Goal: Check status: Check status

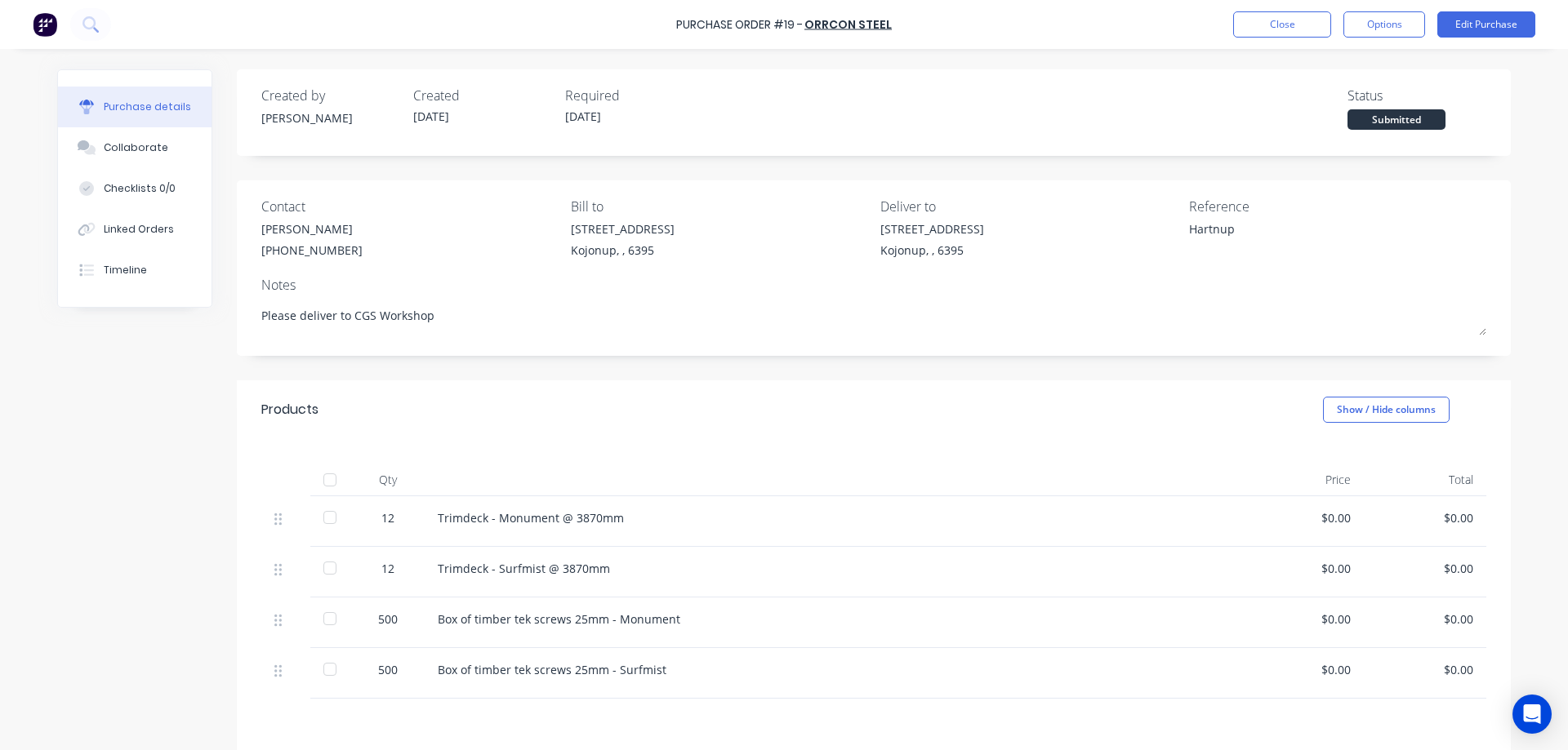
type textarea "x"
click at [1388, 23] on button "Options" at bounding box center [1385, 24] width 82 height 26
click at [1032, 92] on div "Created by Matt Created 25/09/25 Required 25/09/25 Status Submitted" at bounding box center [873, 108] width 1225 height 44
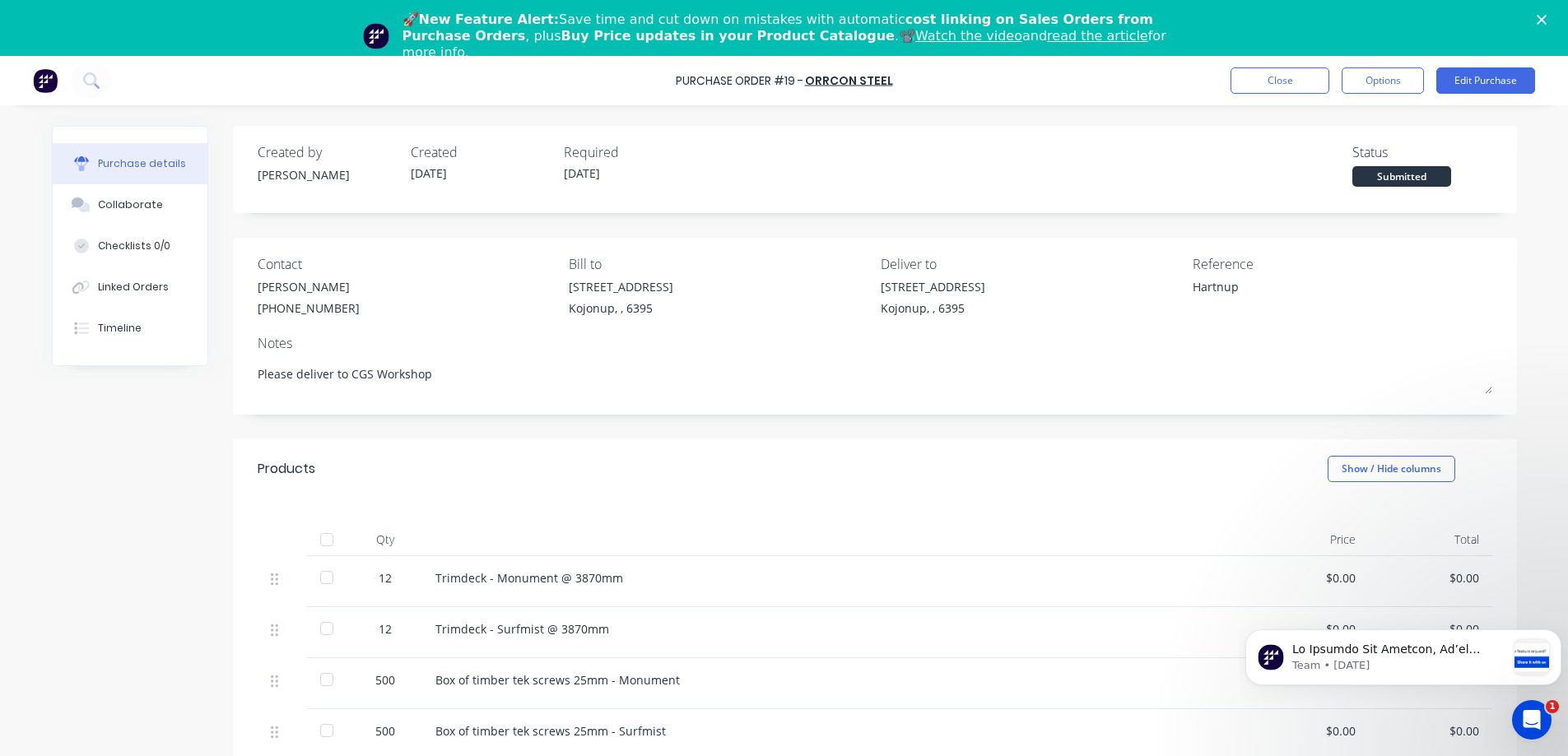
drag, startPoint x: 221, startPoint y: 11, endPoint x: 476, endPoint y: 89, distance: 266.7
click at [476, 89] on div "Purchase Order #19 - ORRCON STEEL Close Options Edit Purchase" at bounding box center [784, 80] width 1568 height 49
click at [1547, 15] on icon "Close" at bounding box center [1542, 19] width 10 height 10
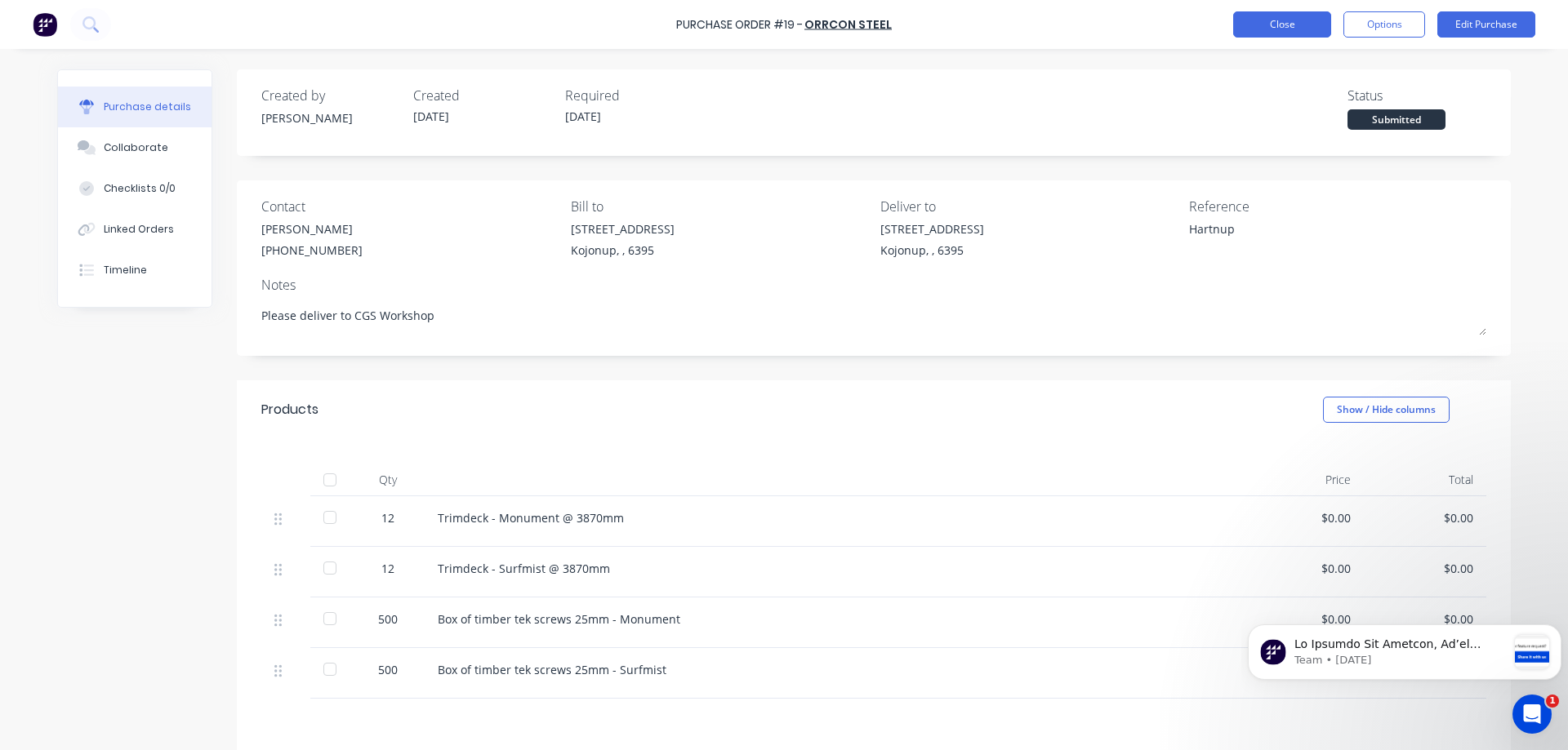
click at [1276, 26] on button "Close" at bounding box center [1282, 24] width 98 height 26
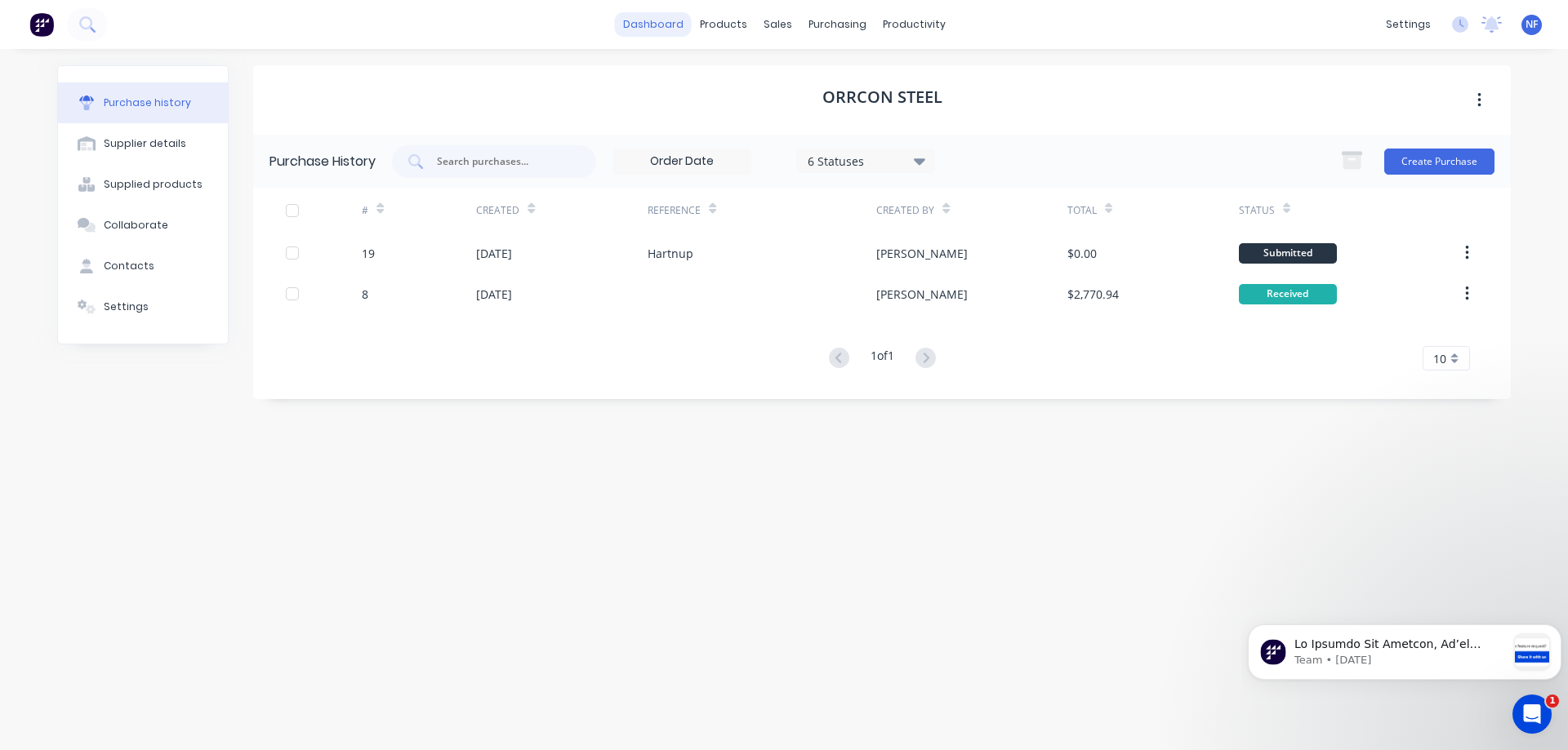
click at [665, 21] on link "dashboard" at bounding box center [653, 25] width 77 height 25
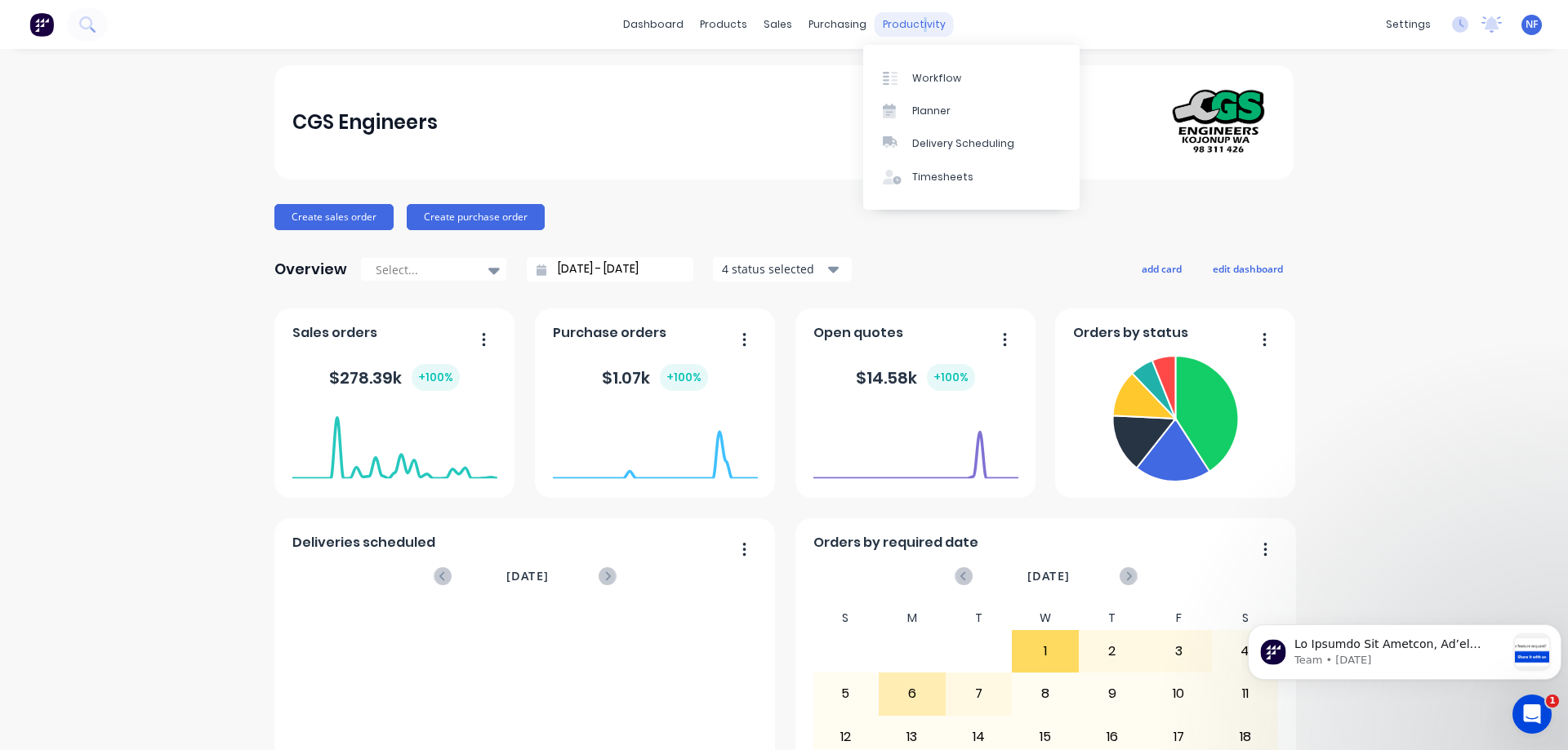
click at [910, 14] on div "productivity" at bounding box center [914, 25] width 79 height 25
click at [932, 75] on div "Workflow" at bounding box center [936, 78] width 49 height 14
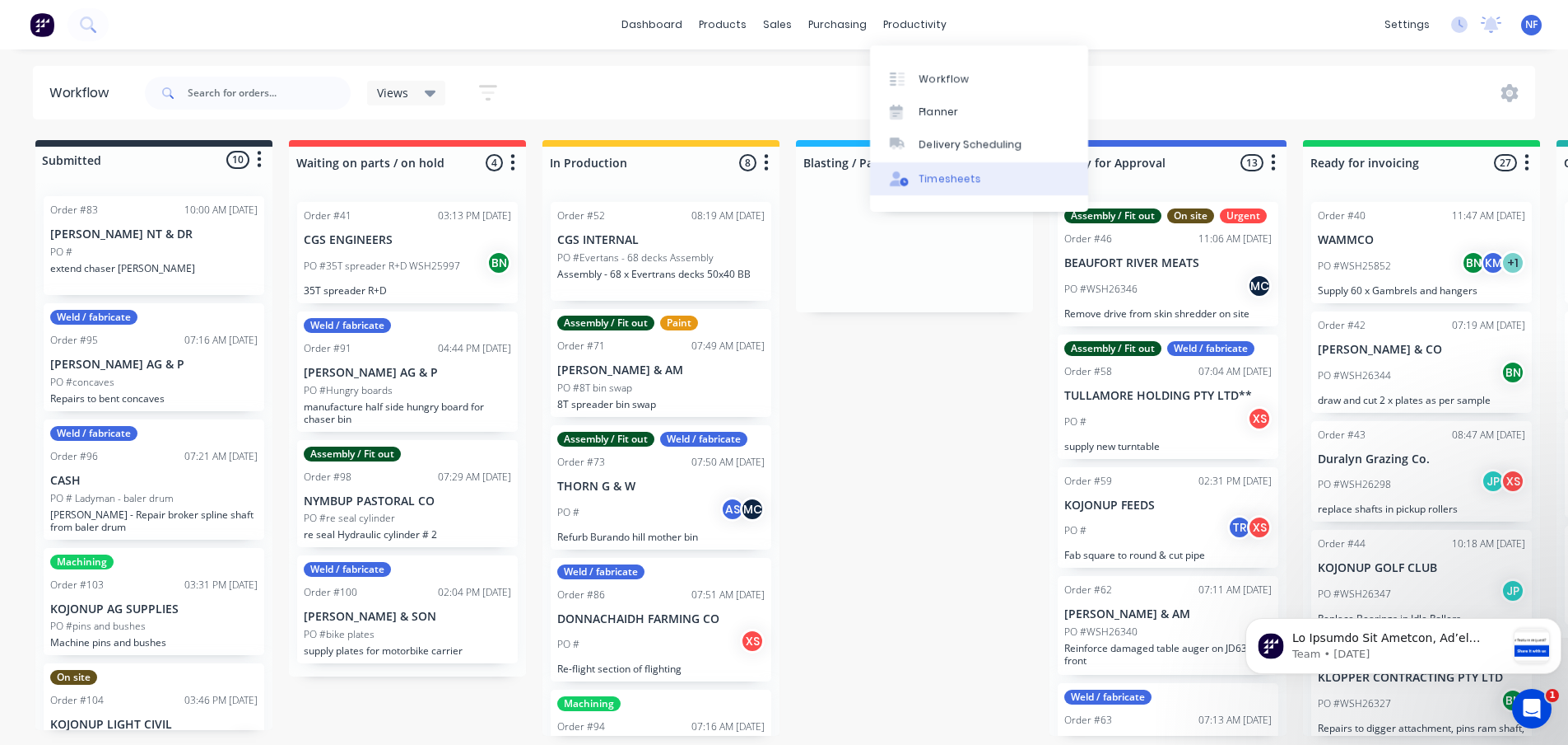
click at [957, 181] on div "Timesheets" at bounding box center [950, 178] width 61 height 14
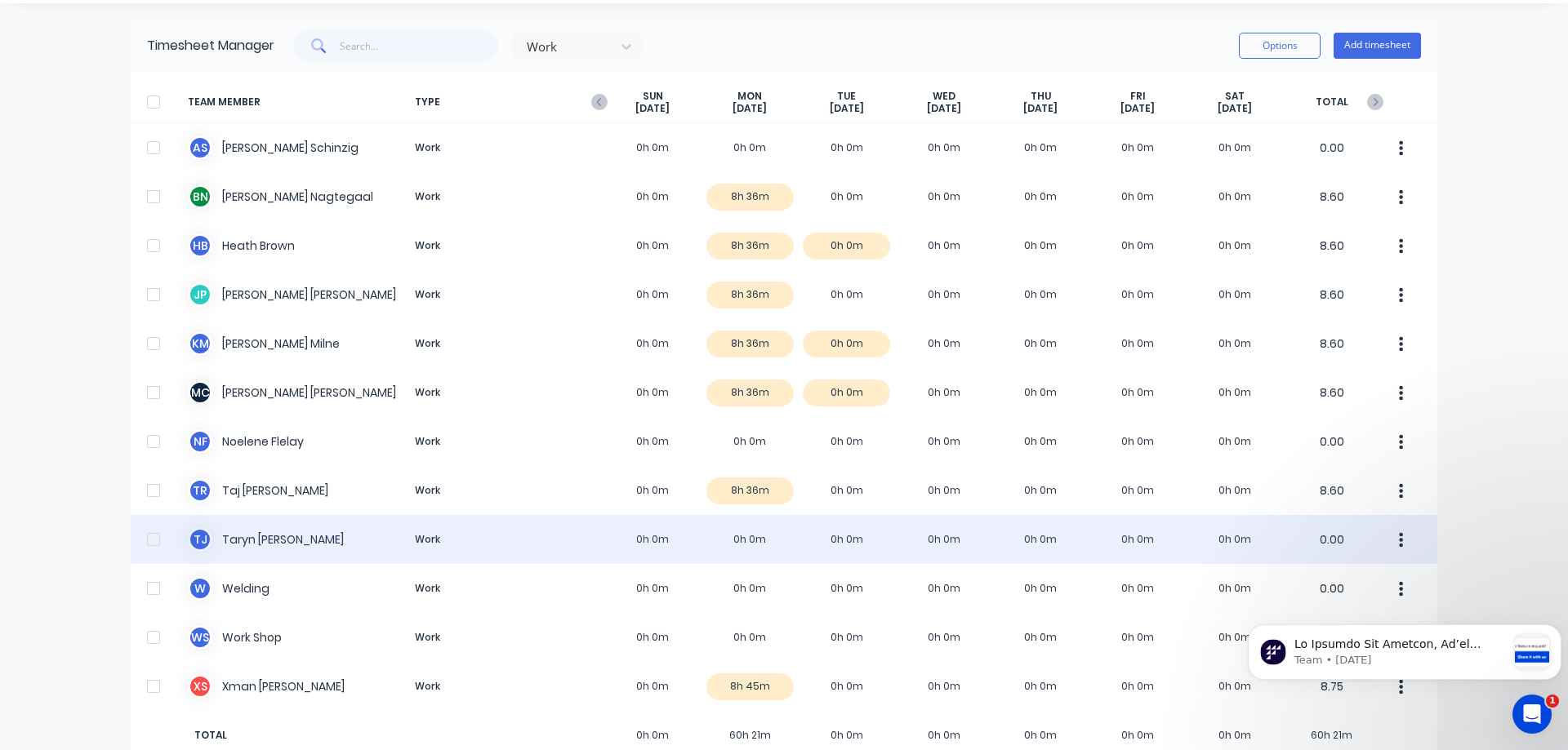
scroll to position [82, 0]
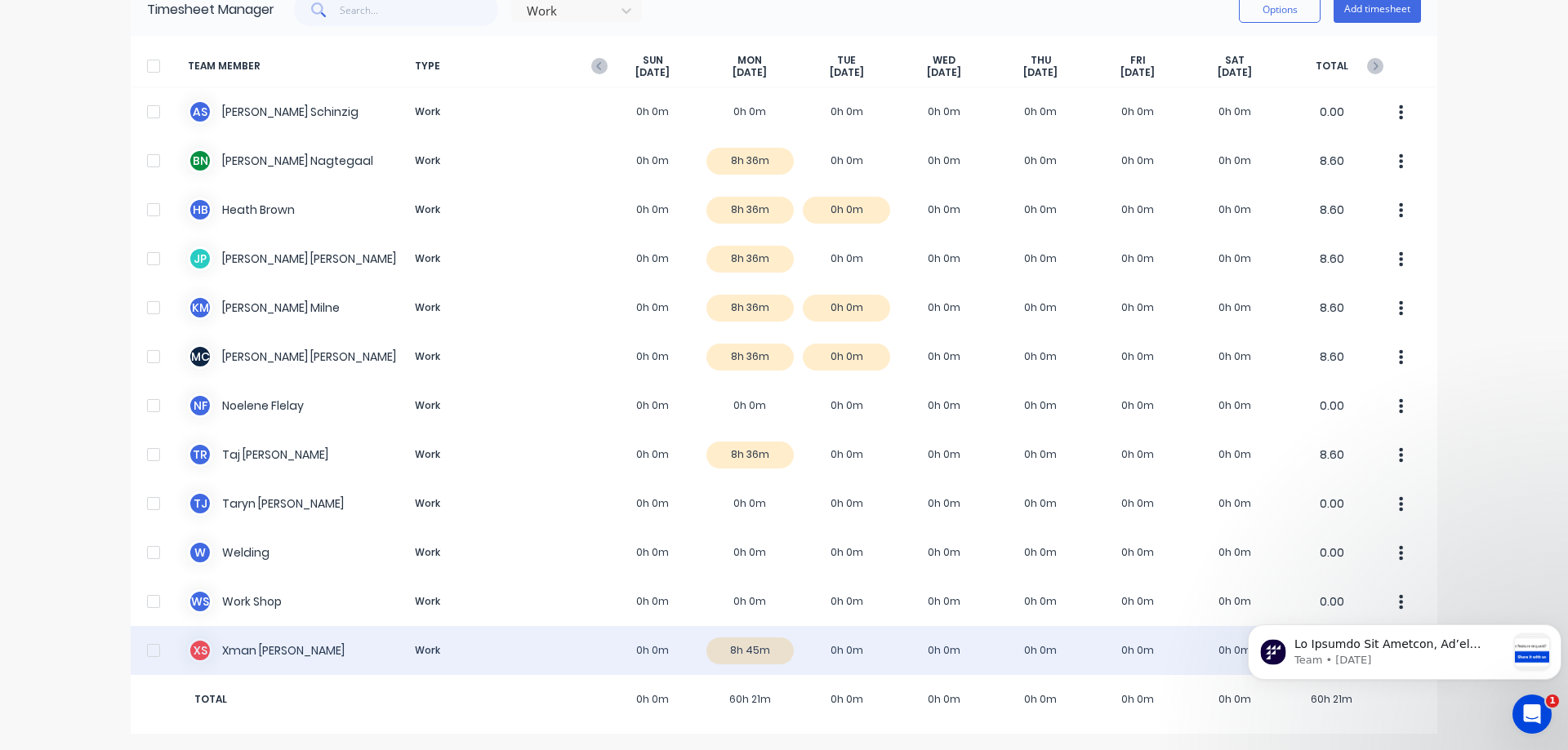
click at [476, 648] on div "X S Xman Smith Work 0h 0m 8h 45m 0h 0m 0h 0m 0h 0m 0h 0m 0h 0m 8.75" at bounding box center [784, 650] width 1307 height 49
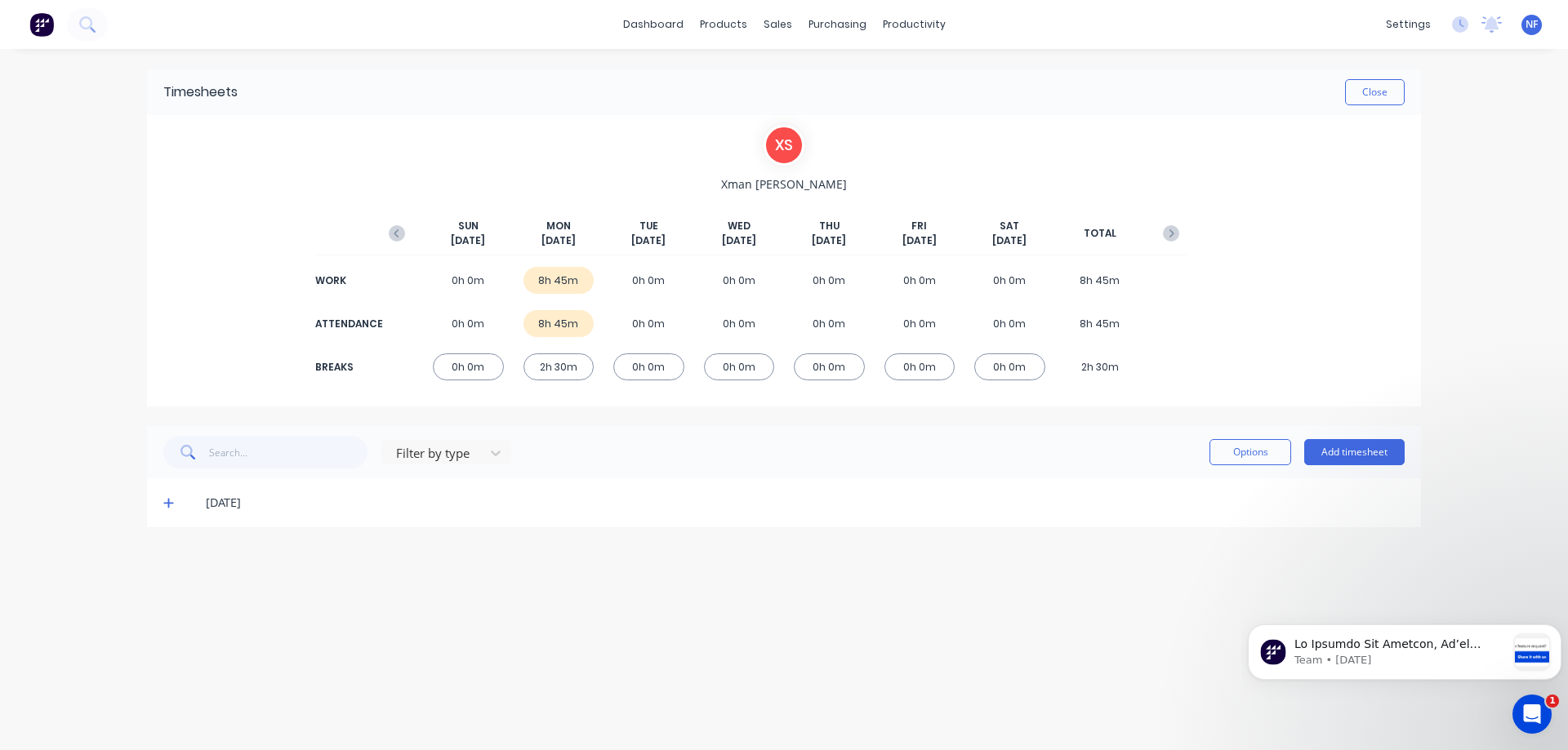
click at [164, 500] on icon at bounding box center [168, 503] width 10 height 11
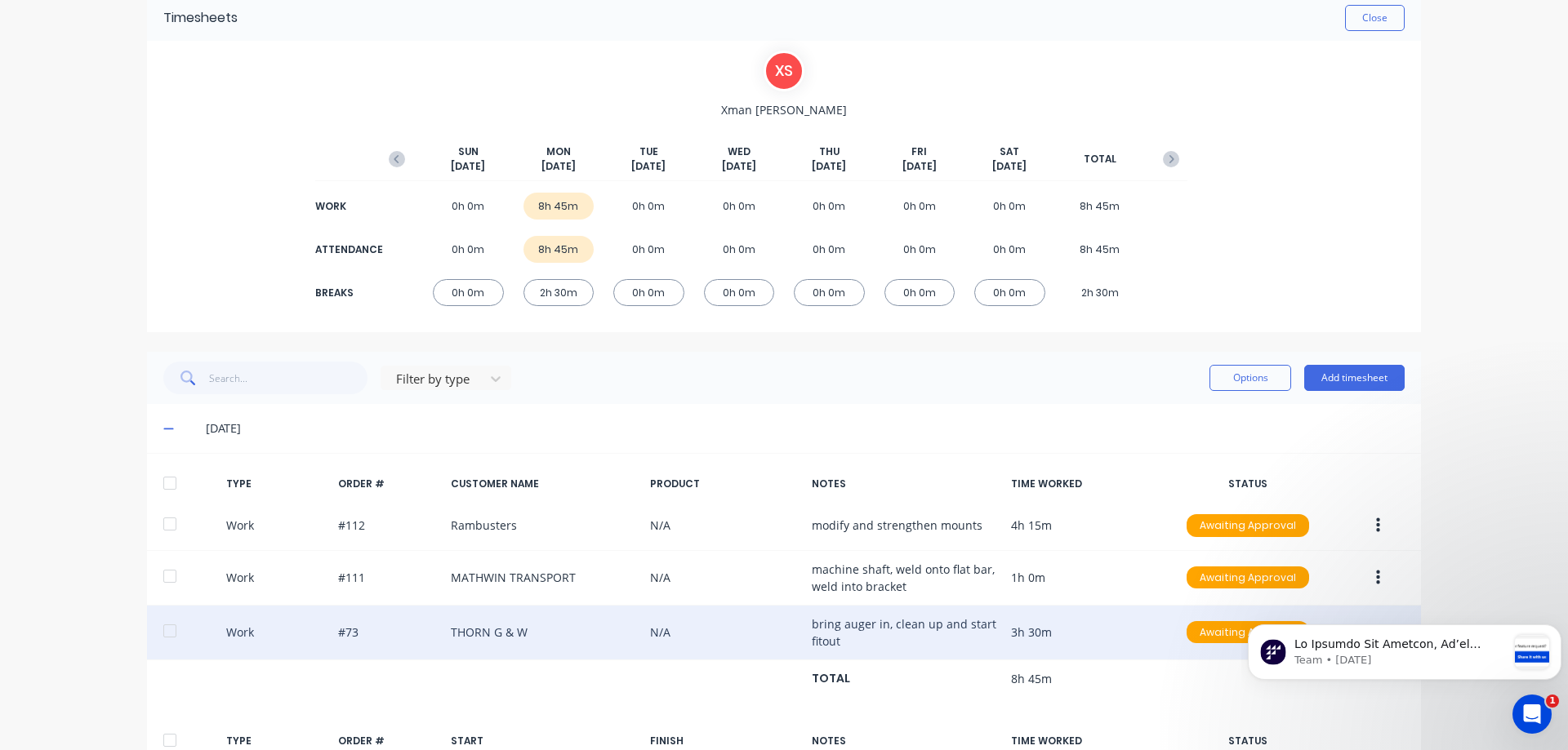
scroll to position [109, 0]
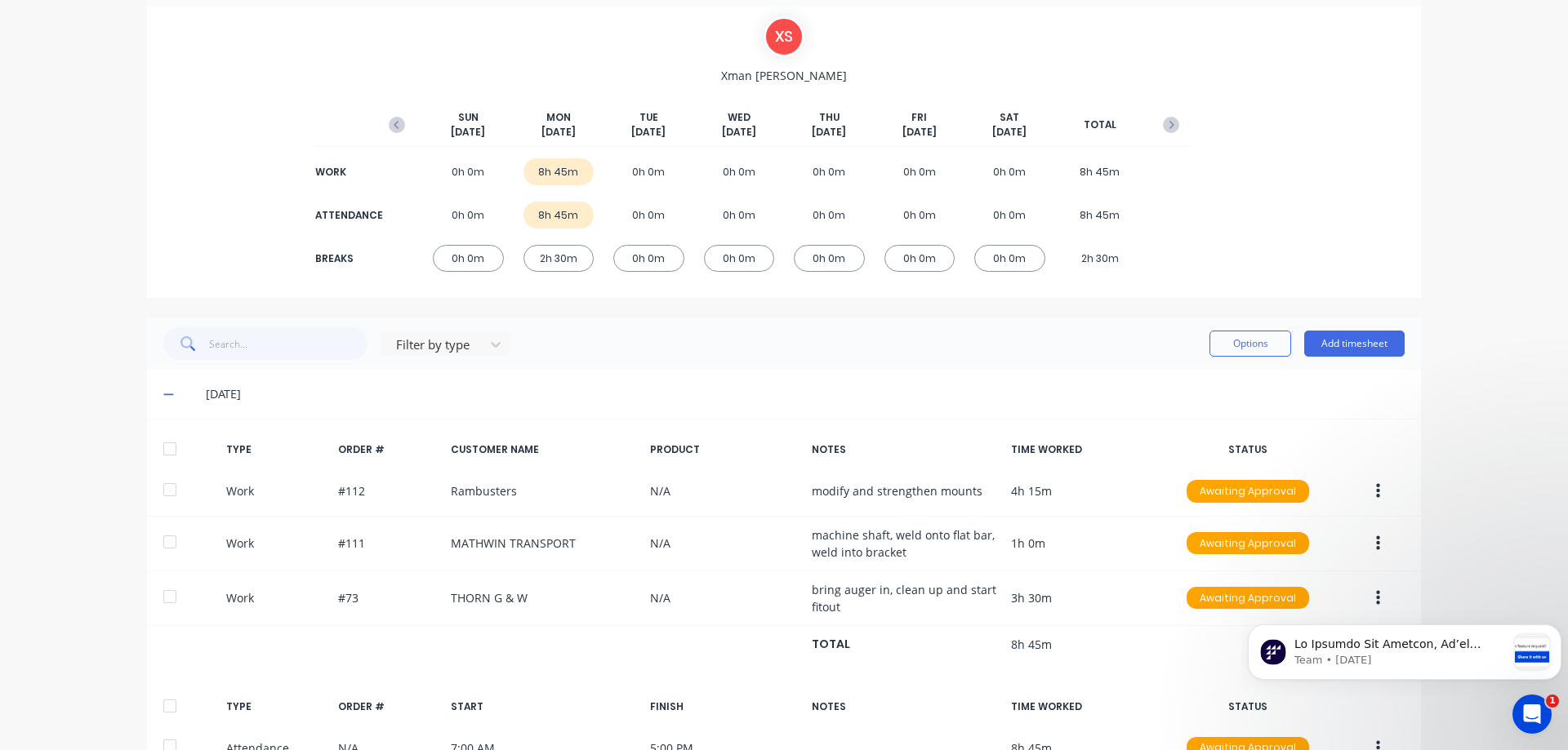
click at [132, 482] on div "Timesheets Close X S Xman Smith SUN Oct 5th MON Oct 6th TUE Oct 7th WED Oct 8th…" at bounding box center [784, 522] width 1307 height 1166
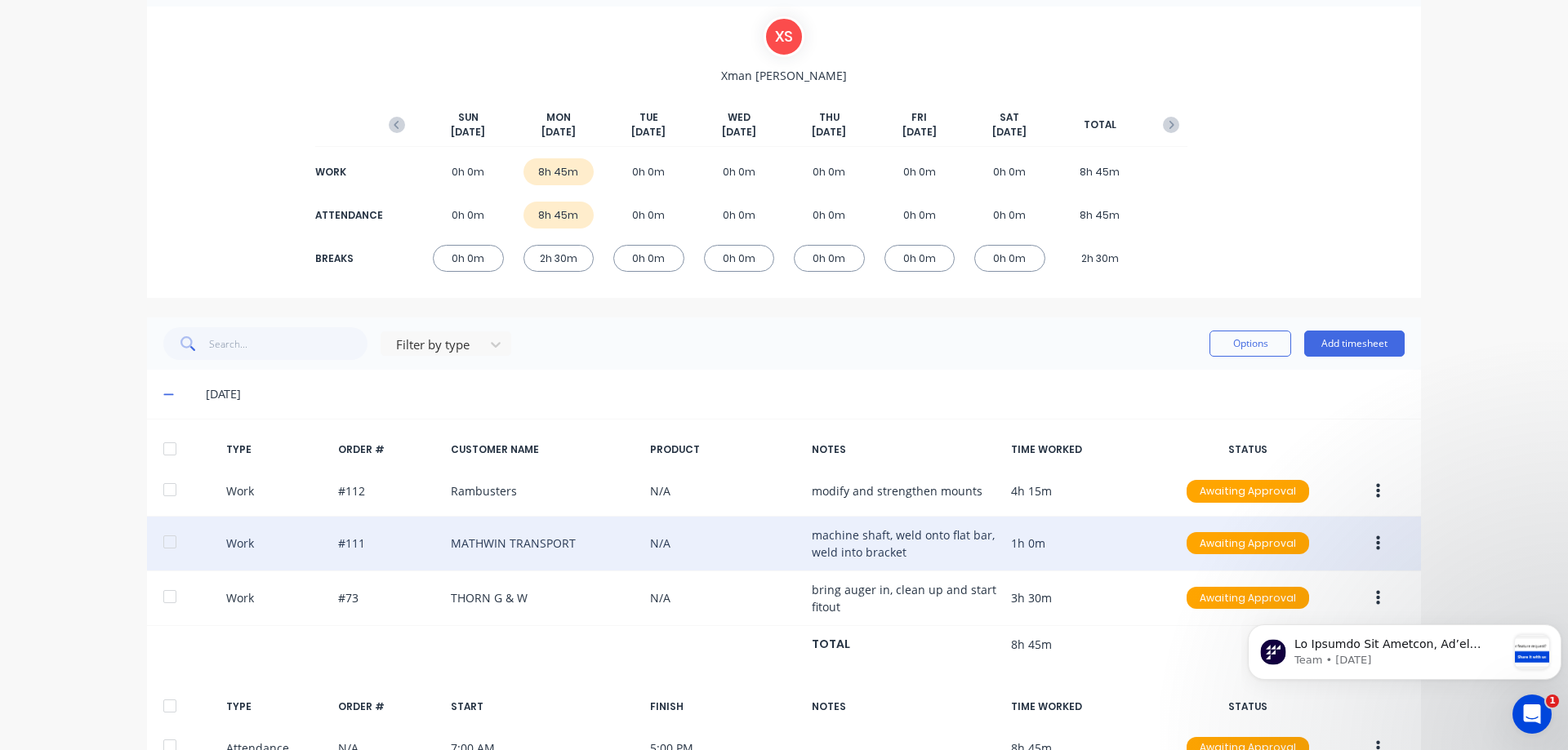
click at [1012, 552] on div "Work #111 MATHWIN TRANSPORT N/A machine shaft, weld onto flat bar, weld into br…" at bounding box center [784, 543] width 1274 height 54
